Goal: Transaction & Acquisition: Book appointment/travel/reservation

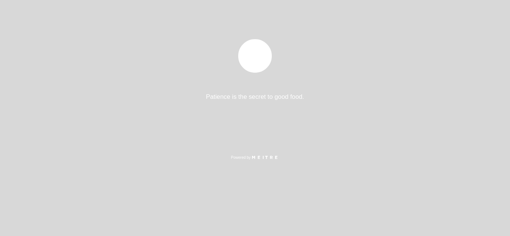
select select "pt"
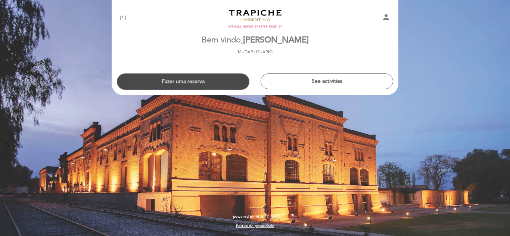
click at [184, 82] on button "Fazer uma reserva" at bounding box center [183, 82] width 133 height 16
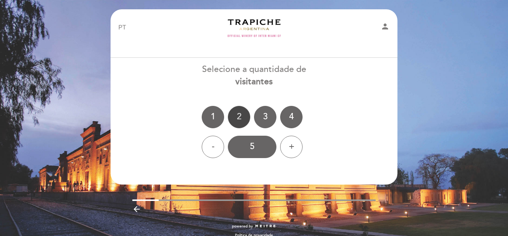
click at [239, 117] on div "2" at bounding box center [239, 117] width 22 height 22
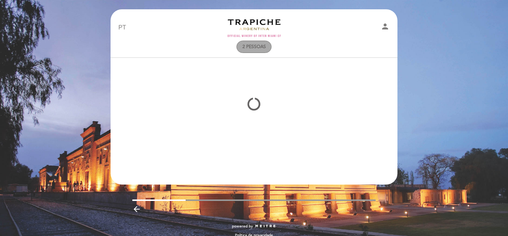
click at [258, 44] on div "2 pessoas" at bounding box center [254, 47] width 34 height 12
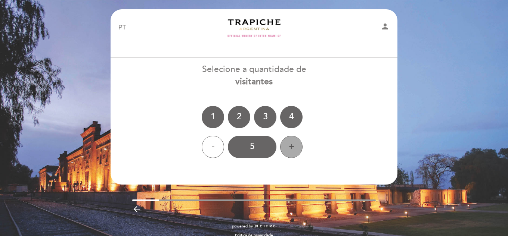
click at [288, 144] on div "+" at bounding box center [291, 147] width 22 height 22
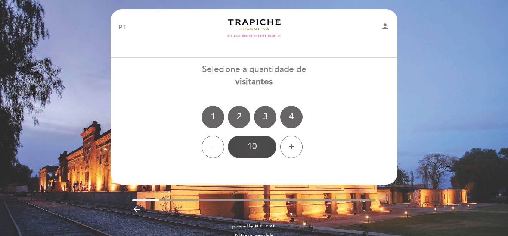
click at [251, 151] on div "10" at bounding box center [252, 147] width 49 height 22
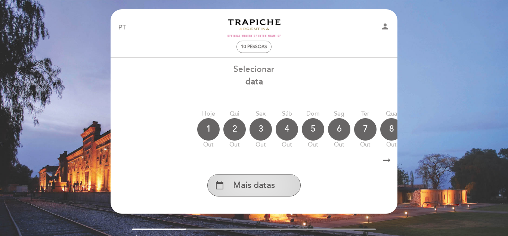
click at [263, 186] on span "Mais datas" at bounding box center [254, 186] width 42 height 12
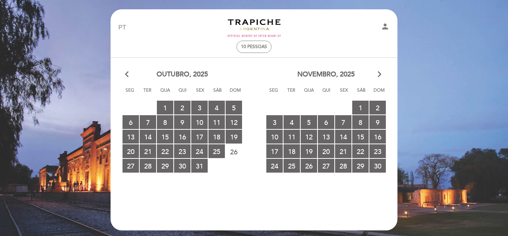
click at [379, 77] on icon "arrow_forward_ios" at bounding box center [379, 75] width 7 height 10
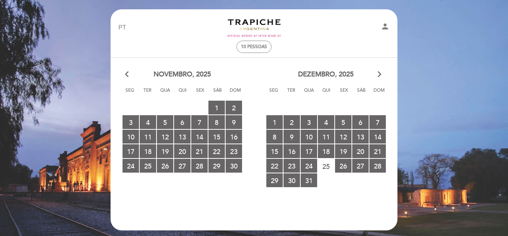
click at [379, 77] on icon "arrow_forward_ios" at bounding box center [379, 75] width 7 height 10
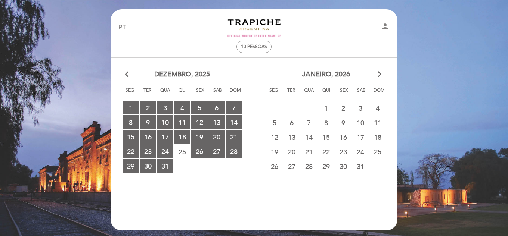
click at [378, 77] on icon "arrow_forward_ios" at bounding box center [379, 75] width 7 height 10
